Goal: Information Seeking & Learning: Learn about a topic

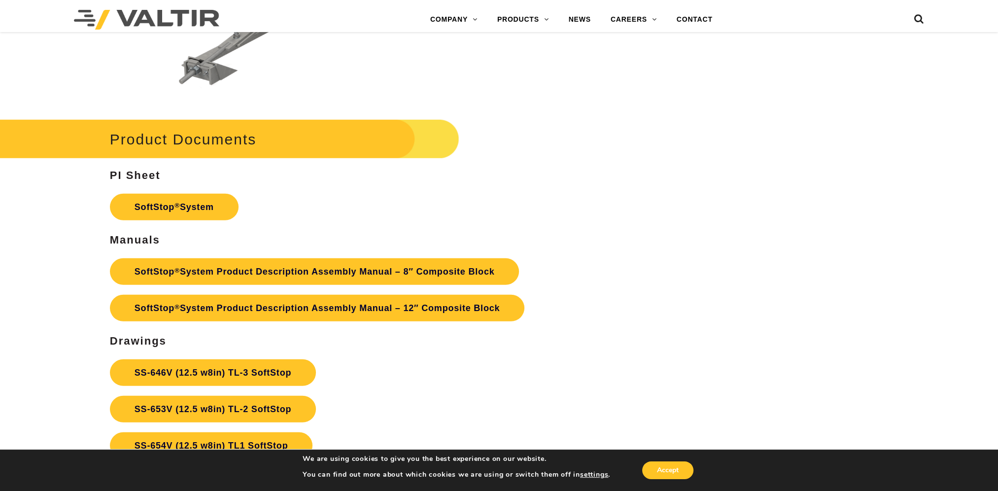
scroll to position [3599, 0]
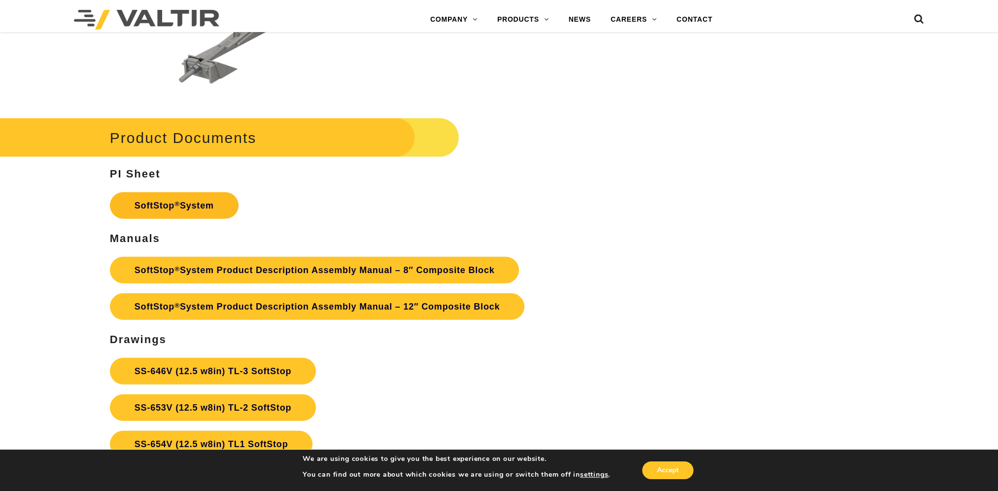
click at [183, 213] on link "SoftStop ® System" at bounding box center [174, 205] width 129 height 27
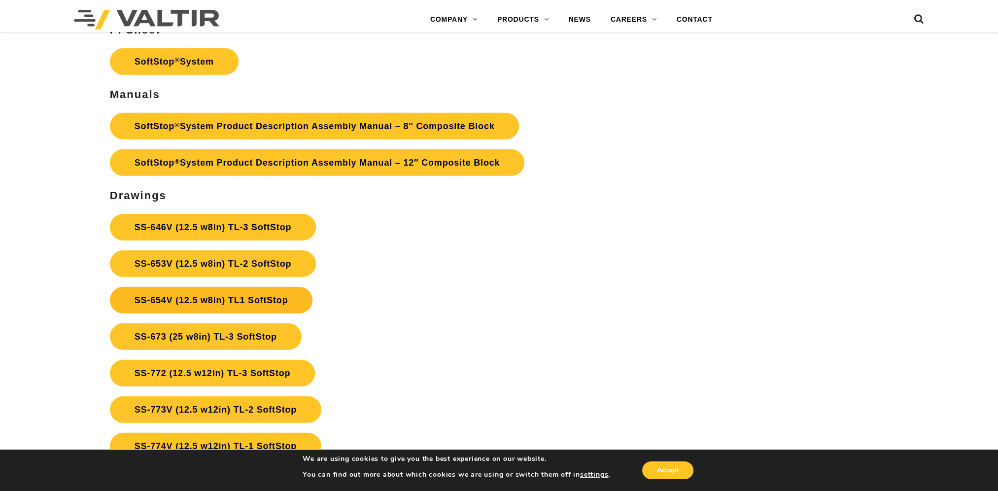
scroll to position [3746, 0]
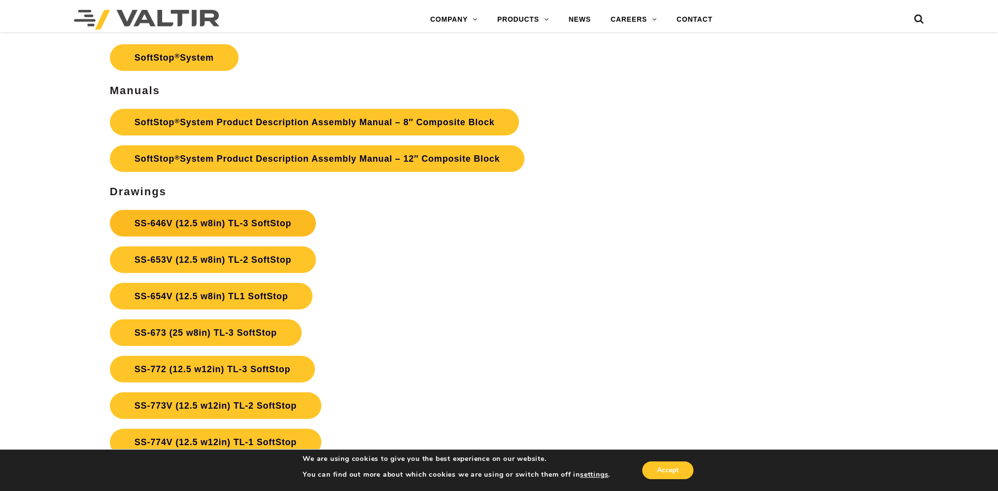
click at [253, 231] on link "SS-646V (12.5 w8in) TL-3 SoftStop" at bounding box center [213, 223] width 206 height 27
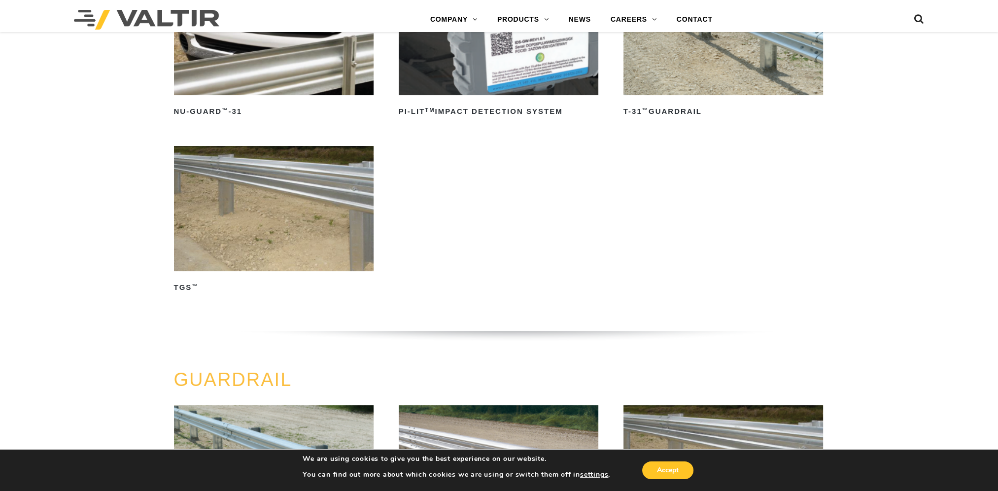
scroll to position [345, 0]
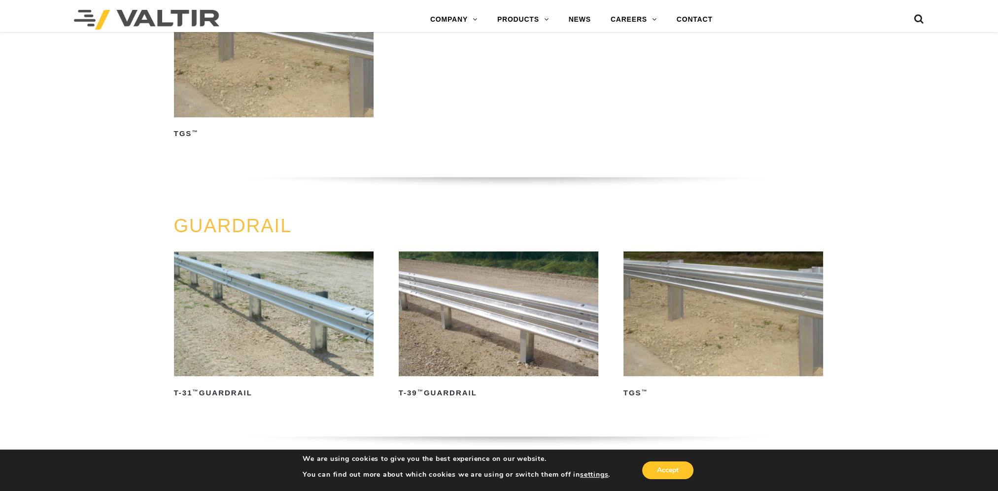
click at [302, 298] on img at bounding box center [274, 313] width 200 height 125
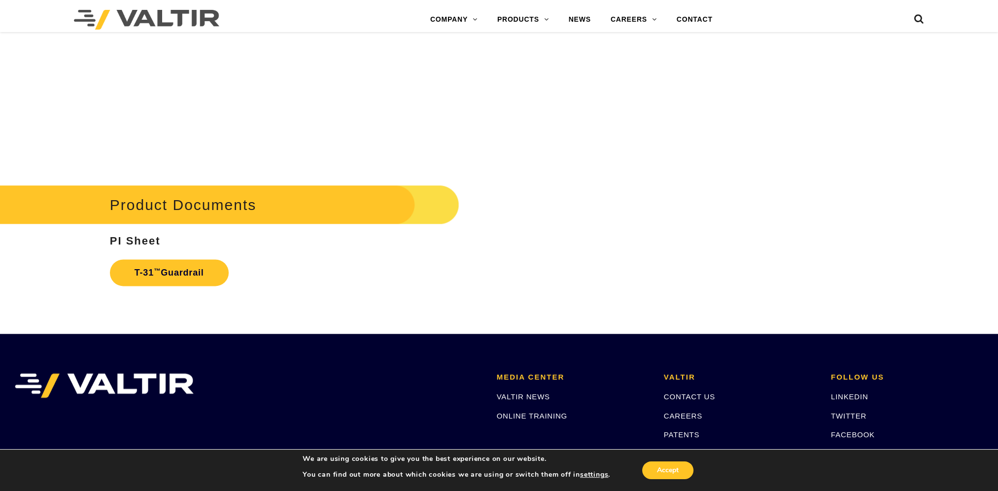
scroll to position [1783, 0]
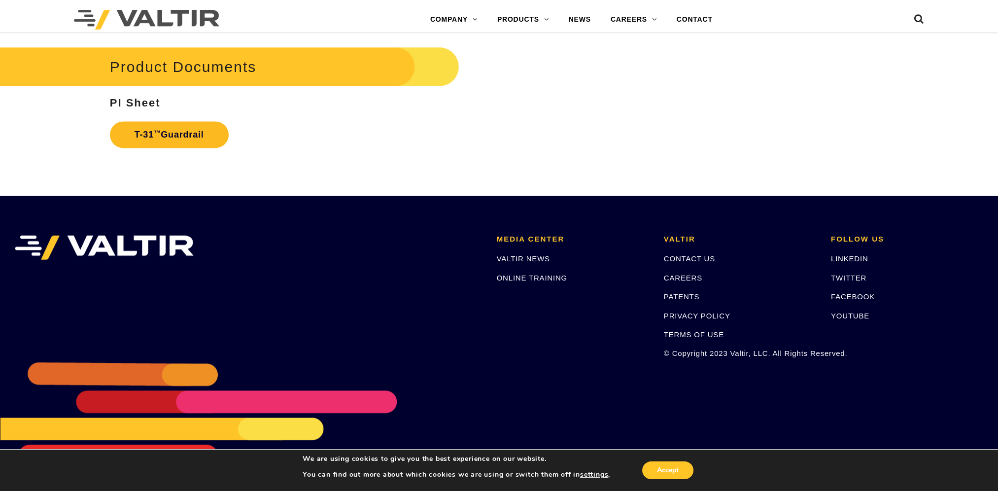
click at [177, 142] on link "T-31 ™ Guardrail" at bounding box center [169, 134] width 119 height 27
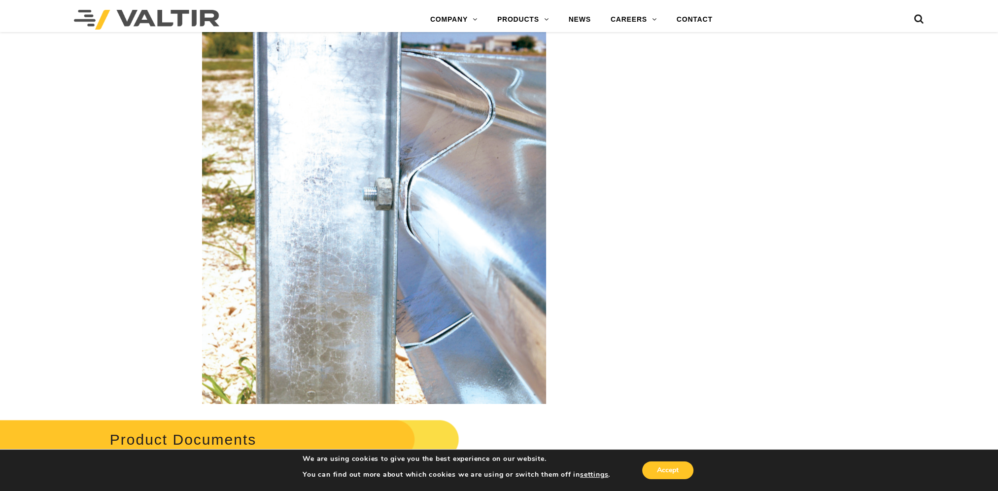
scroll to position [1388, 0]
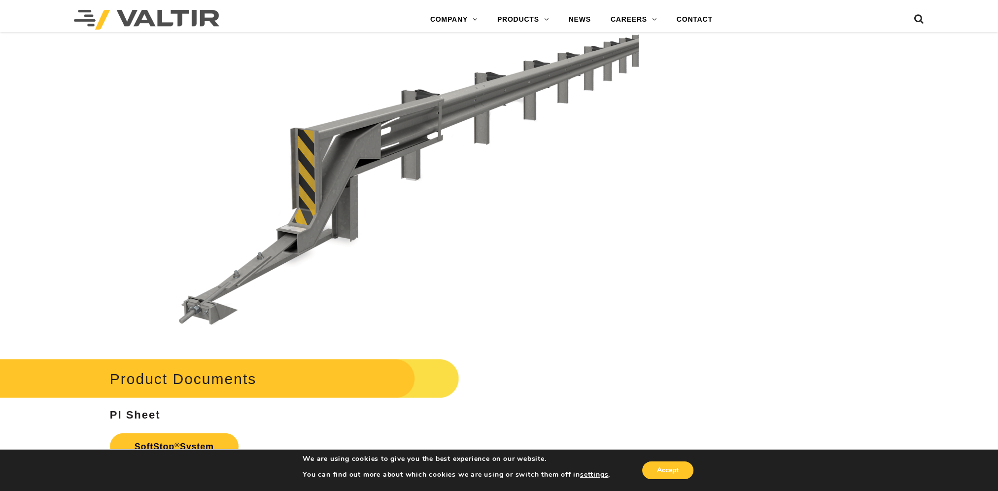
scroll to position [3204, 0]
